Goal: Information Seeking & Learning: Find specific page/section

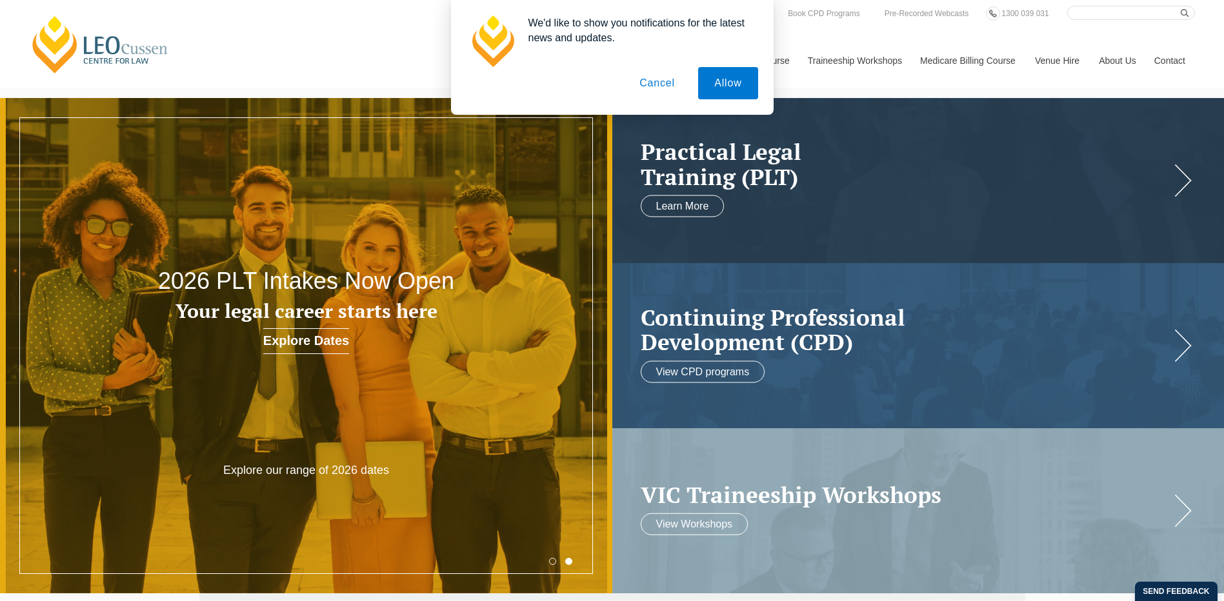
click at [650, 84] on button "Cancel" at bounding box center [657, 83] width 68 height 32
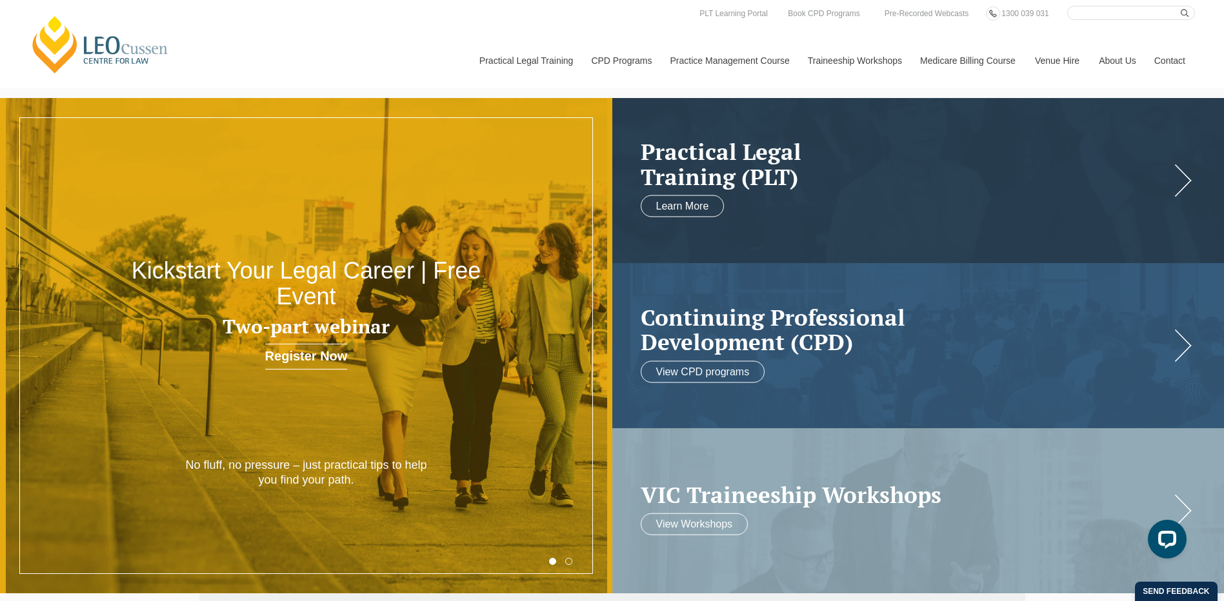
click at [1146, 13] on input "Search here" at bounding box center [1131, 13] width 128 height 14
type input "Admin Support"
click at [1181, 6] on button "submit" at bounding box center [1188, 13] width 14 height 14
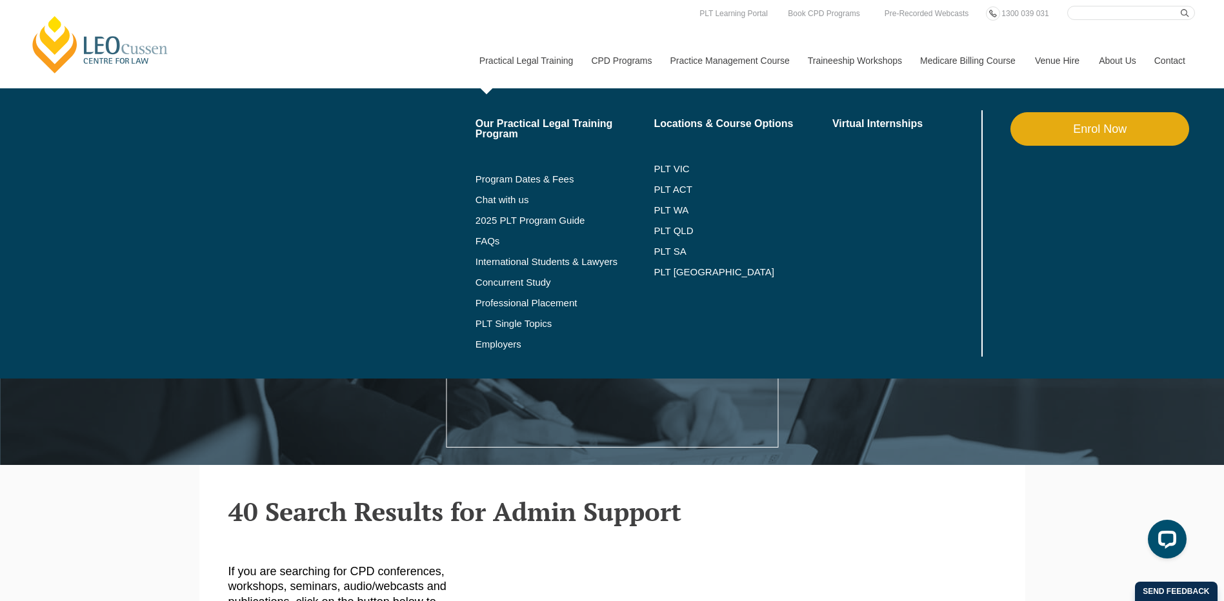
click at [525, 63] on link "Practical Legal Training" at bounding box center [526, 60] width 112 height 55
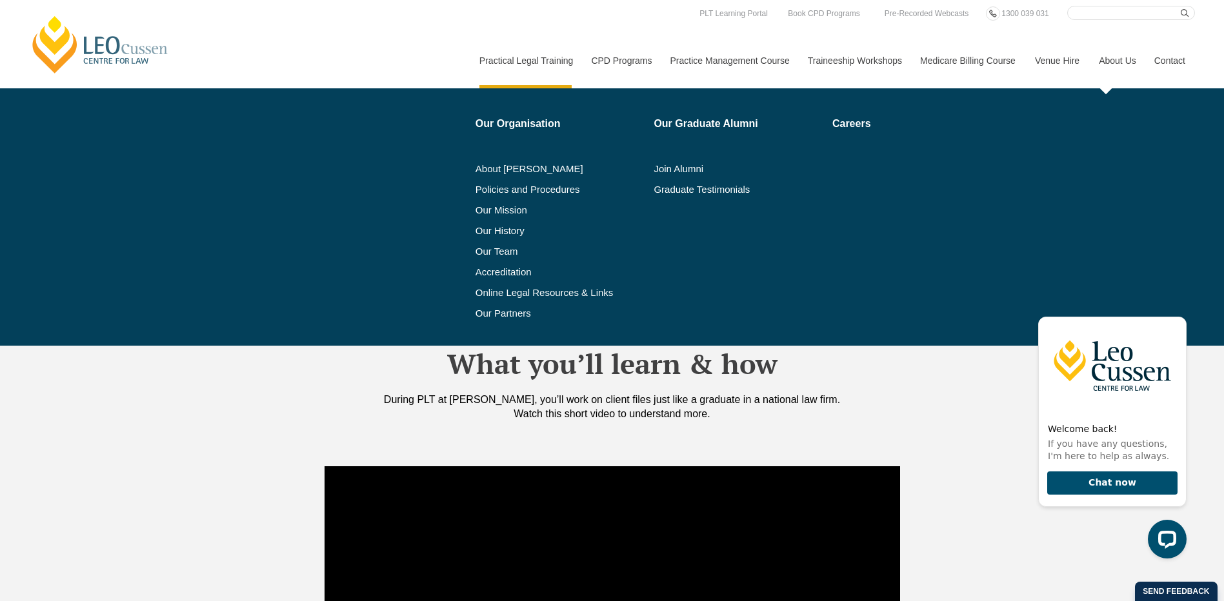
scroll to position [710, 0]
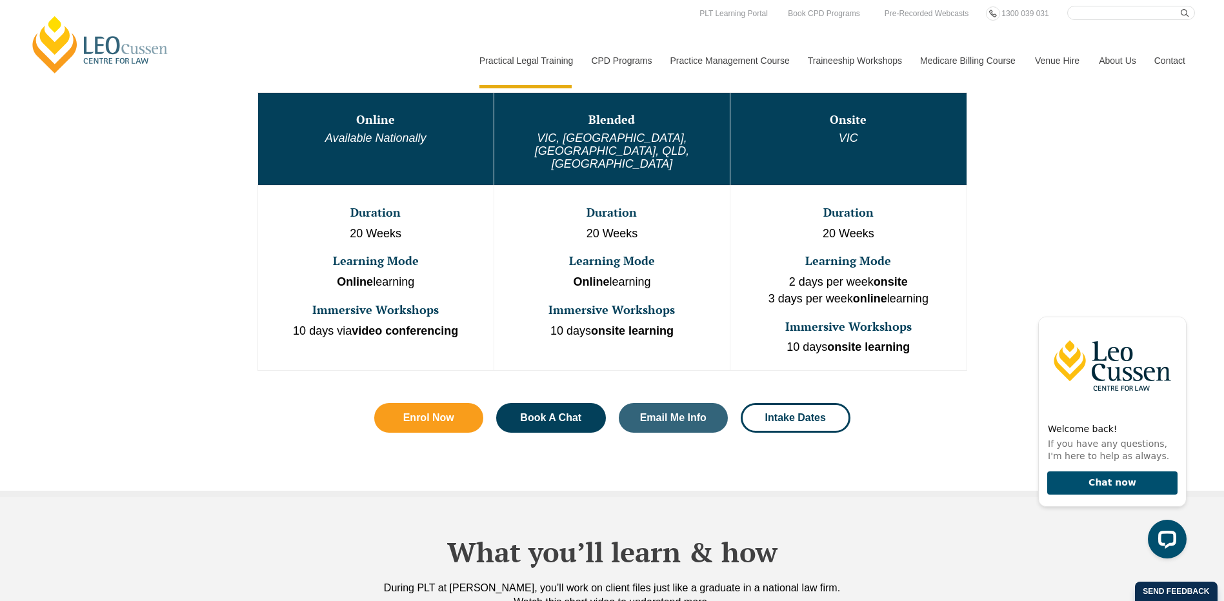
click at [1140, 11] on input "Search here" at bounding box center [1131, 13] width 128 height 14
type input "Administration"
click at [1181, 6] on button "submit" at bounding box center [1188, 13] width 14 height 14
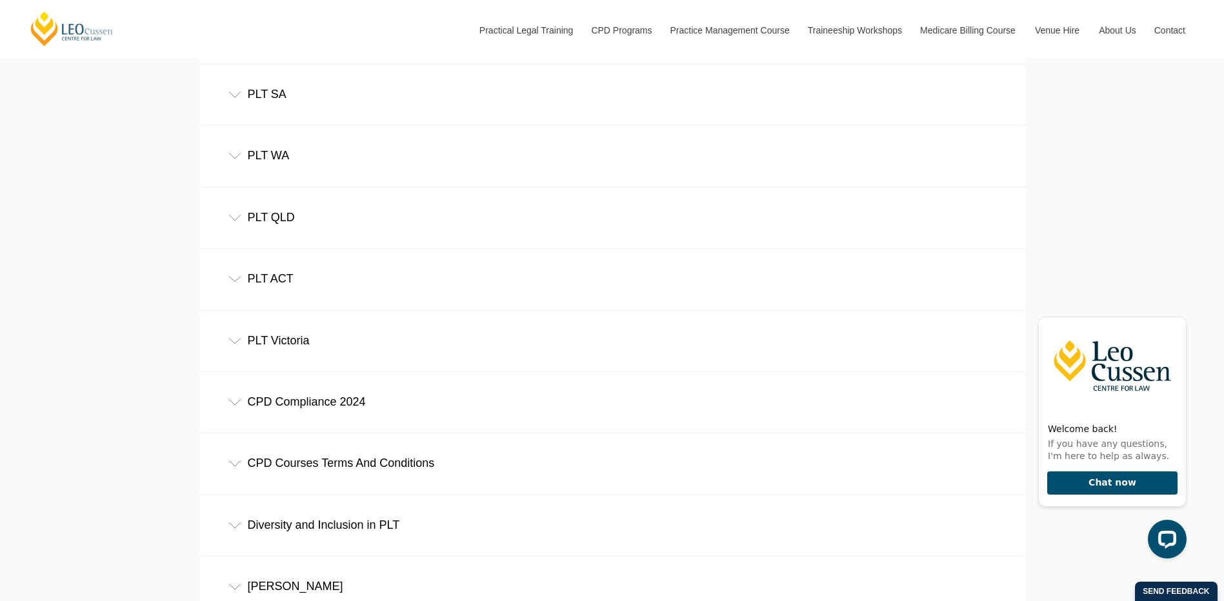
scroll to position [710, 0]
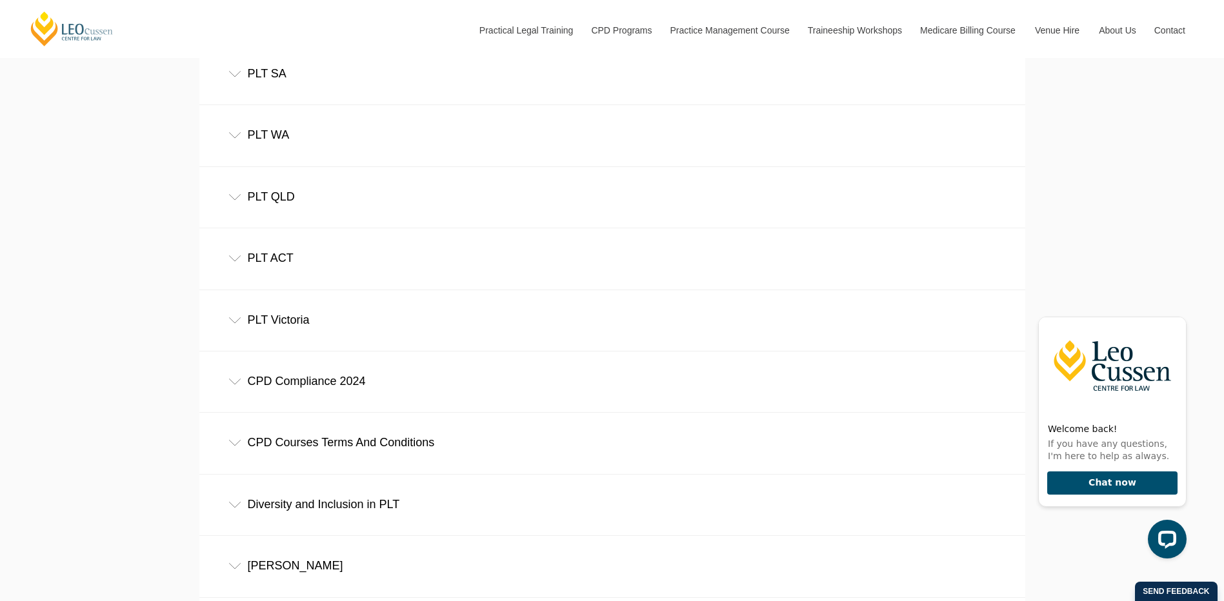
click at [237, 324] on icon at bounding box center [234, 320] width 13 height 6
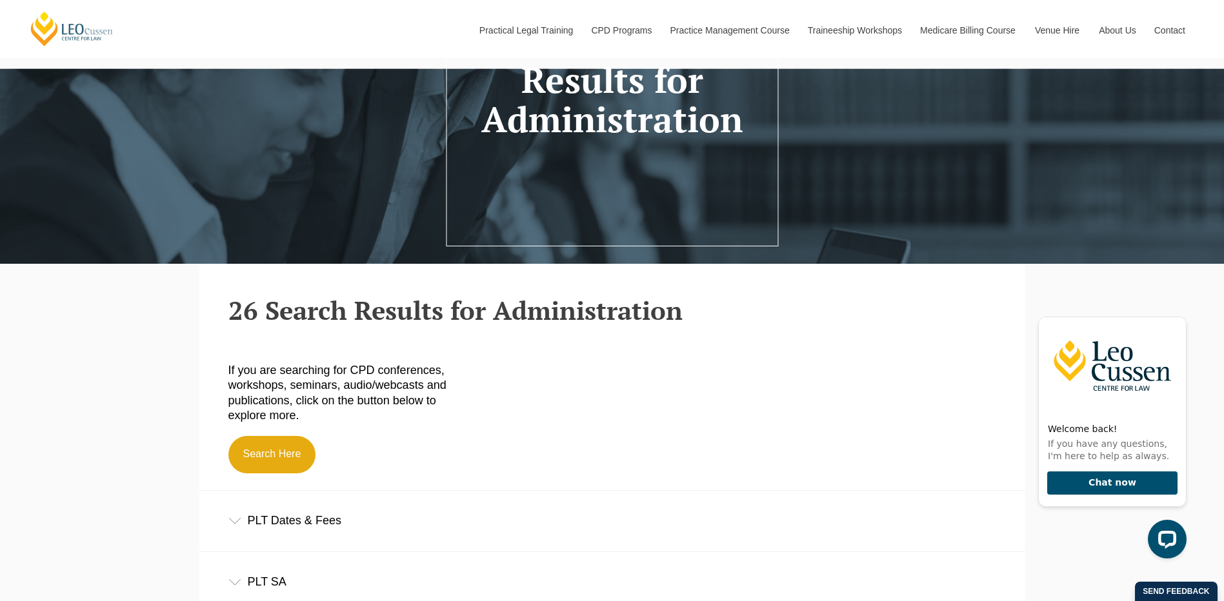
scroll to position [0, 0]
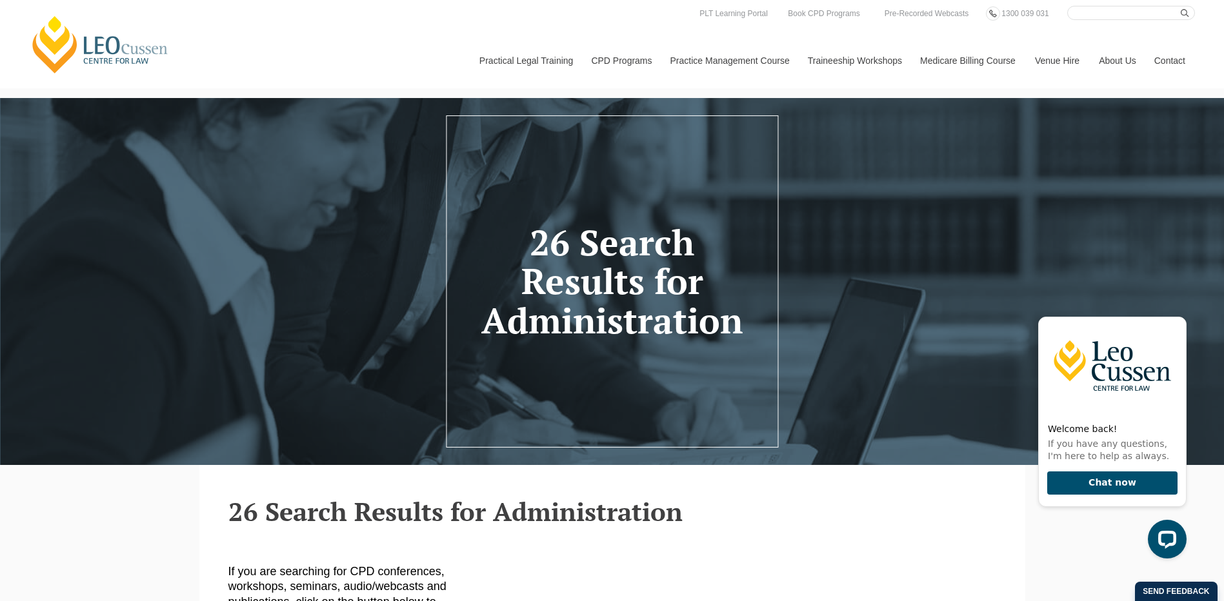
click at [1134, 17] on input "Search here" at bounding box center [1131, 13] width 128 height 14
type input "Support Staff"
